Goal: Register for event/course

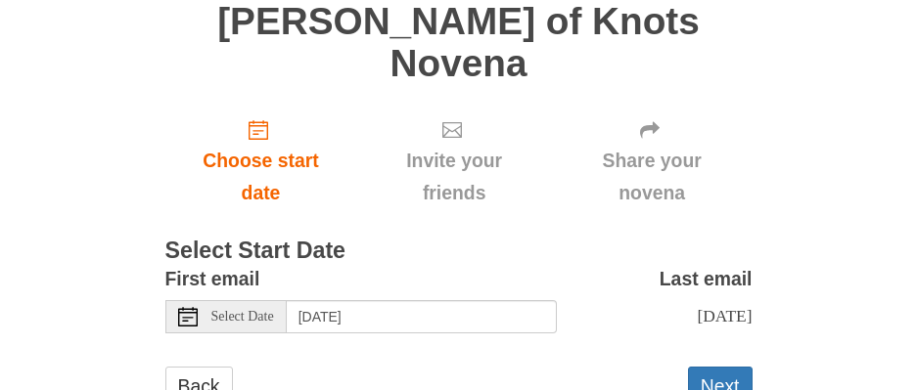
scroll to position [287, 0]
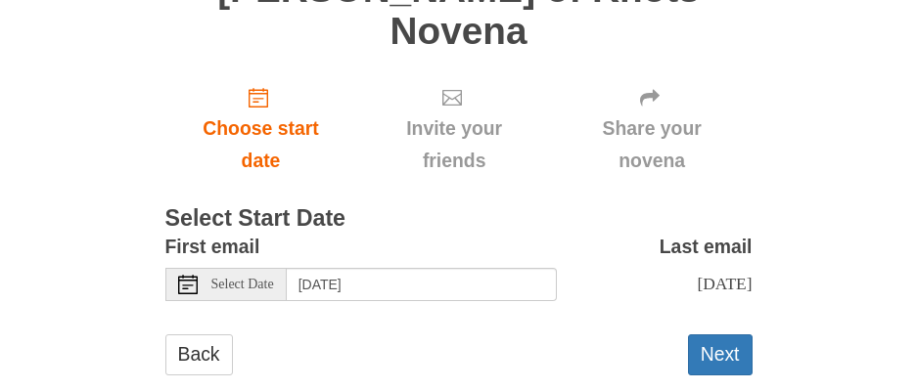
drag, startPoint x: 259, startPoint y: 245, endPoint x: 310, endPoint y: 245, distance: 50.9
click at [264, 278] on span "Select Date" at bounding box center [242, 285] width 63 height 14
click at [457, 335] on div "Back Next" at bounding box center [458, 364] width 587 height 59
click at [267, 278] on span "Select Date" at bounding box center [242, 285] width 63 height 14
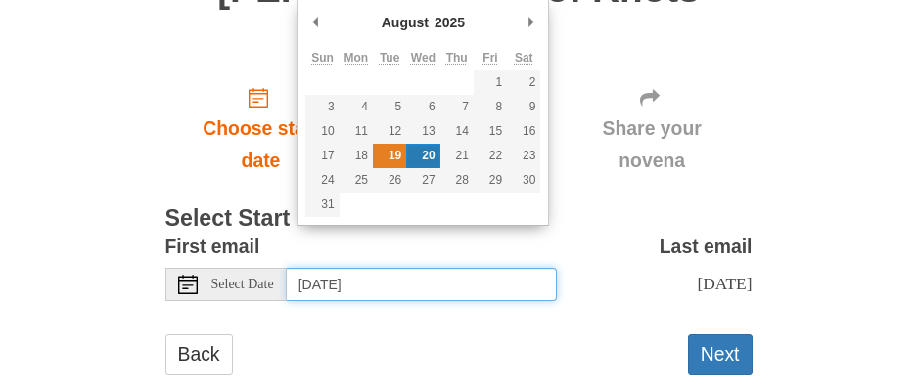
type input "Tuesday, August 19th"
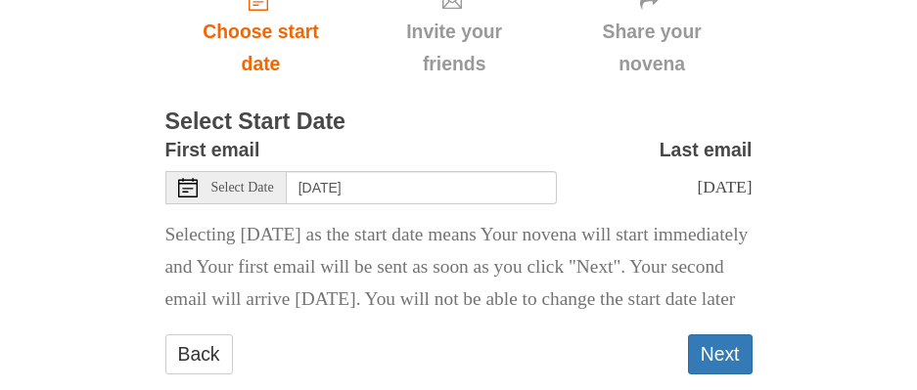
scroll to position [385, 0]
click at [717, 351] on button "Next" at bounding box center [720, 354] width 65 height 40
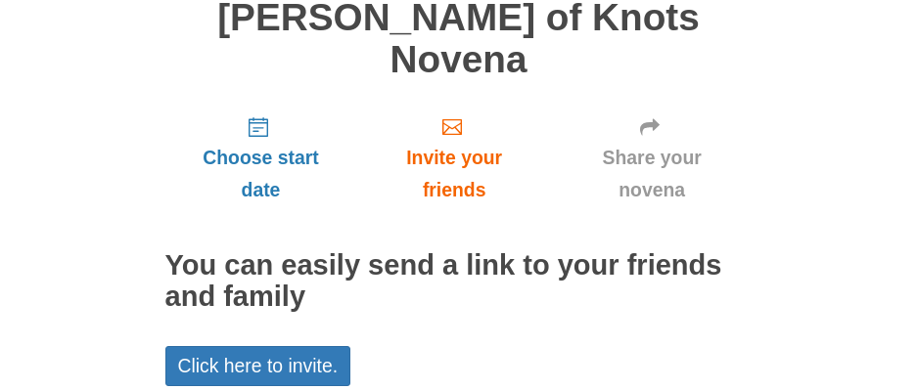
scroll to position [196, 0]
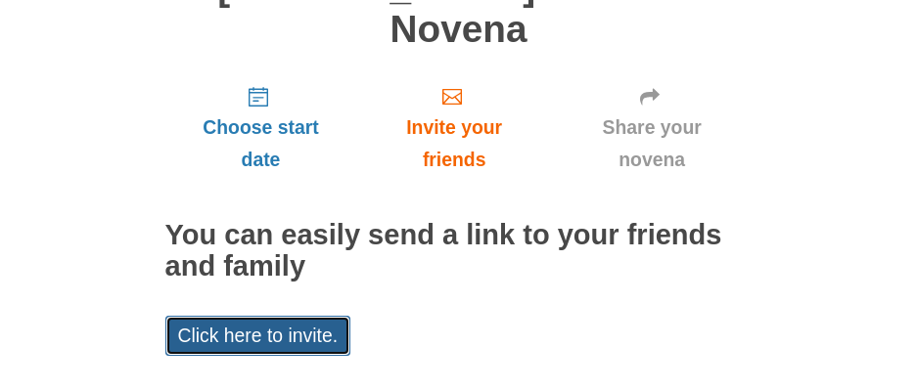
click at [292, 316] on link "Click here to invite." at bounding box center [258, 336] width 186 height 40
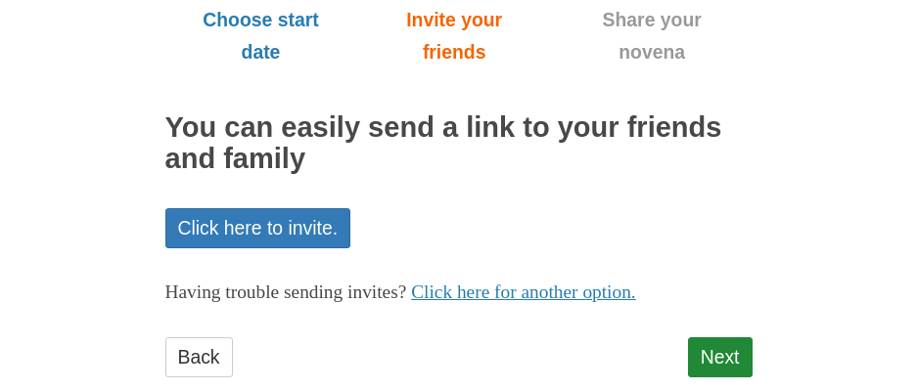
scroll to position [306, 0]
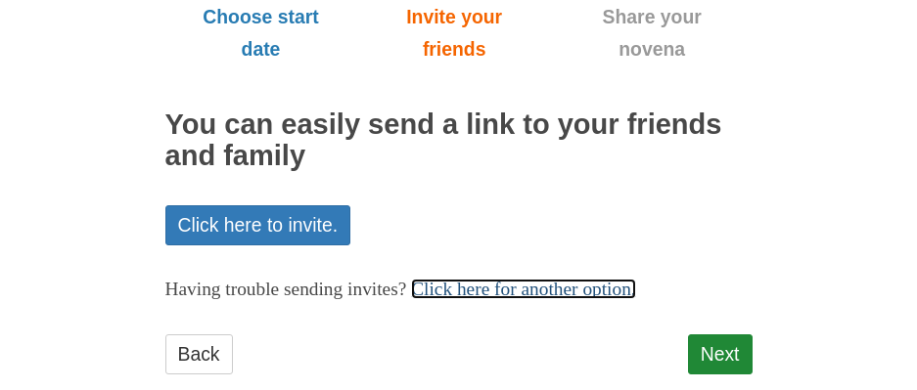
click at [533, 279] on link "Click here for another option." at bounding box center [523, 289] width 225 height 21
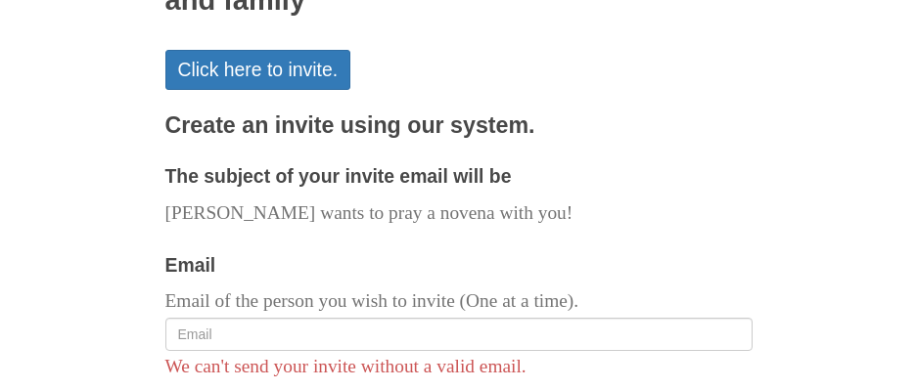
scroll to position [502, 0]
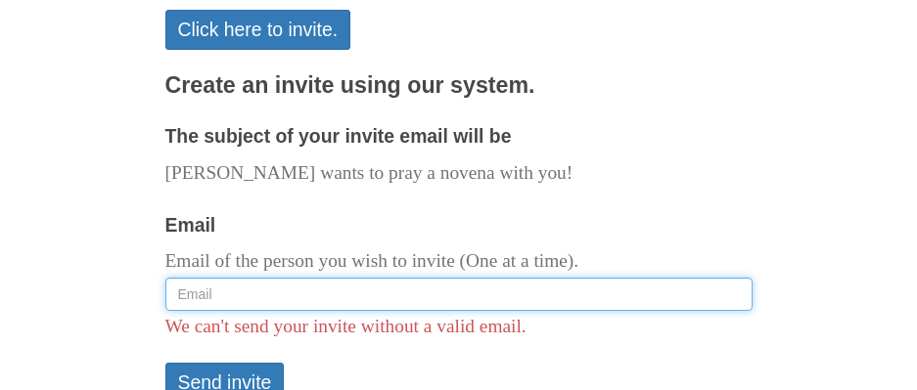
click at [231, 278] on input "Email" at bounding box center [458, 294] width 587 height 33
click at [260, 278] on input "Email" at bounding box center [458, 294] width 587 height 33
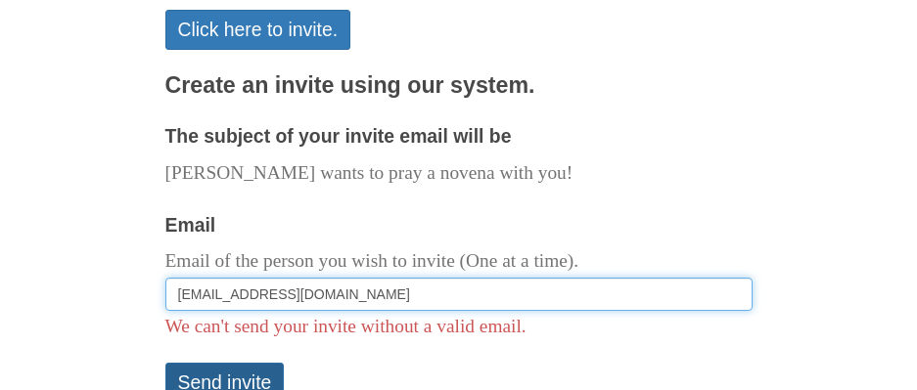
type input "ayukie2000@yahoo.fr"
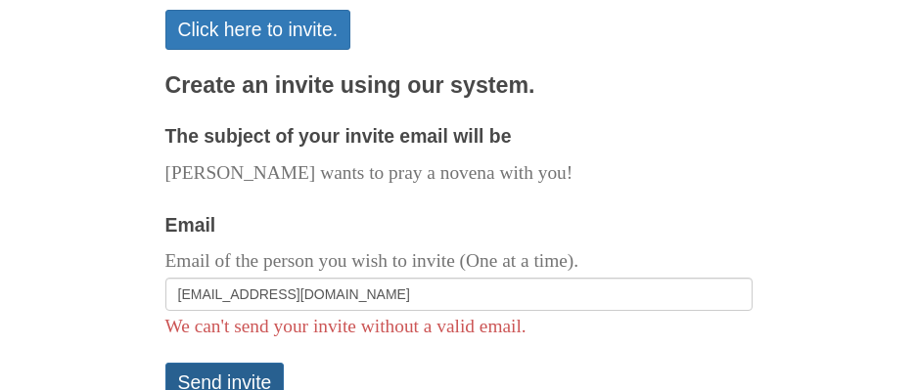
click at [238, 363] on button "Send invite" at bounding box center [224, 383] width 119 height 40
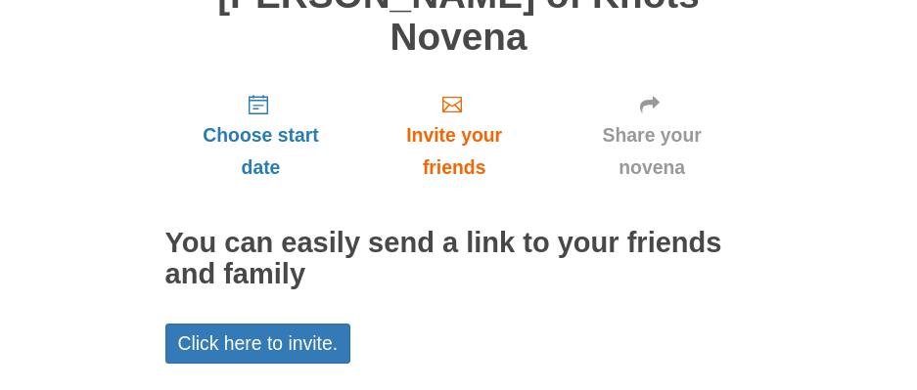
scroll to position [196, 0]
